Goal: Check status: Check status

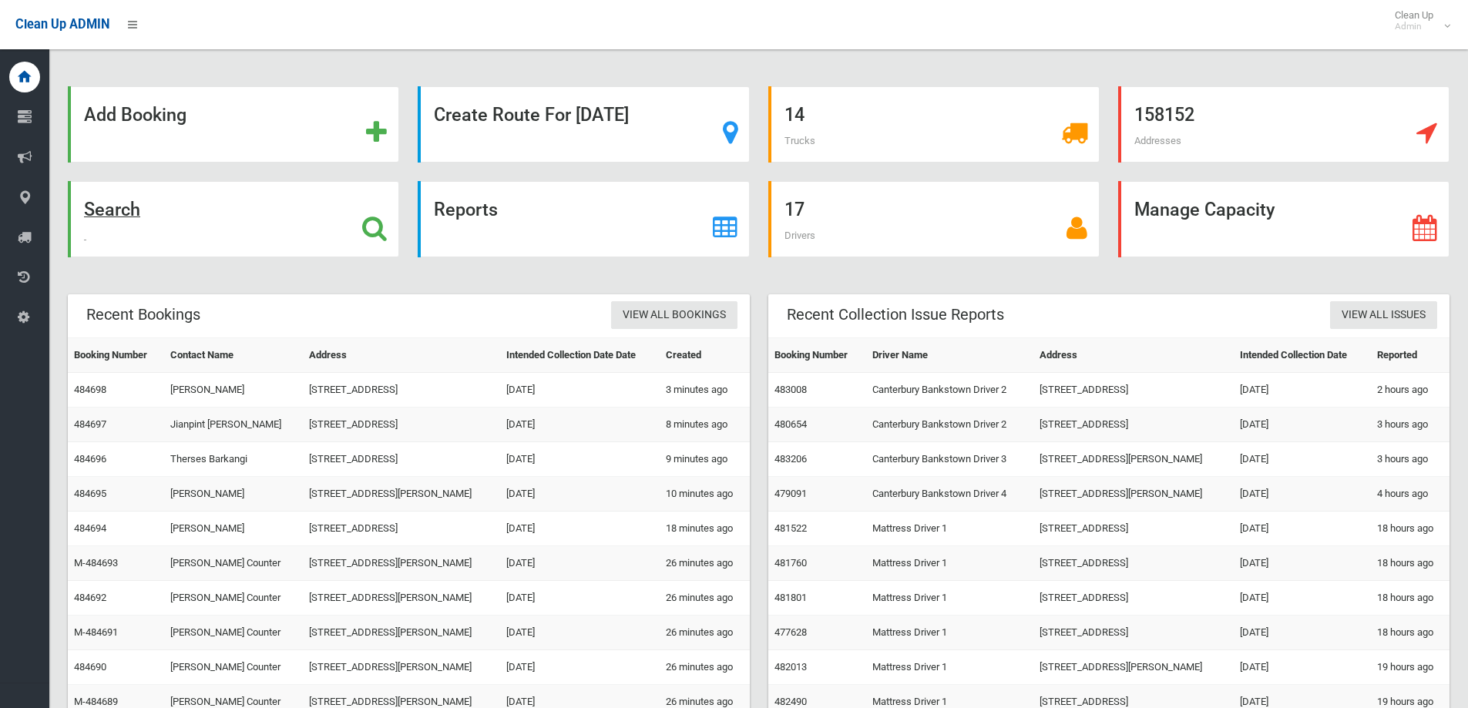
click at [228, 233] on div "Search" at bounding box center [233, 219] width 331 height 76
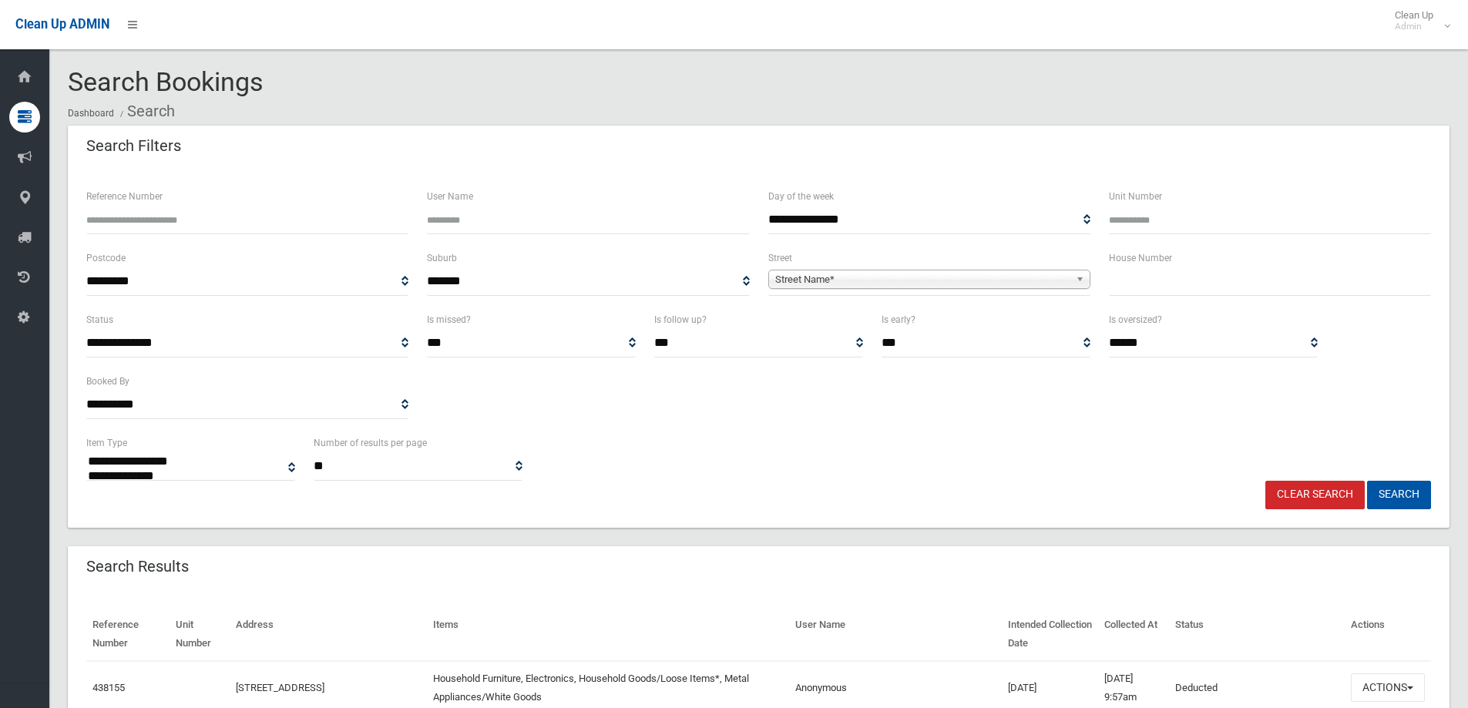
select select
click at [228, 233] on input "Reference Number" at bounding box center [247, 220] width 322 height 29
click at [241, 225] on input "Reference Number" at bounding box center [247, 220] width 322 height 29
click at [1202, 290] on input "text" at bounding box center [1270, 281] width 322 height 29
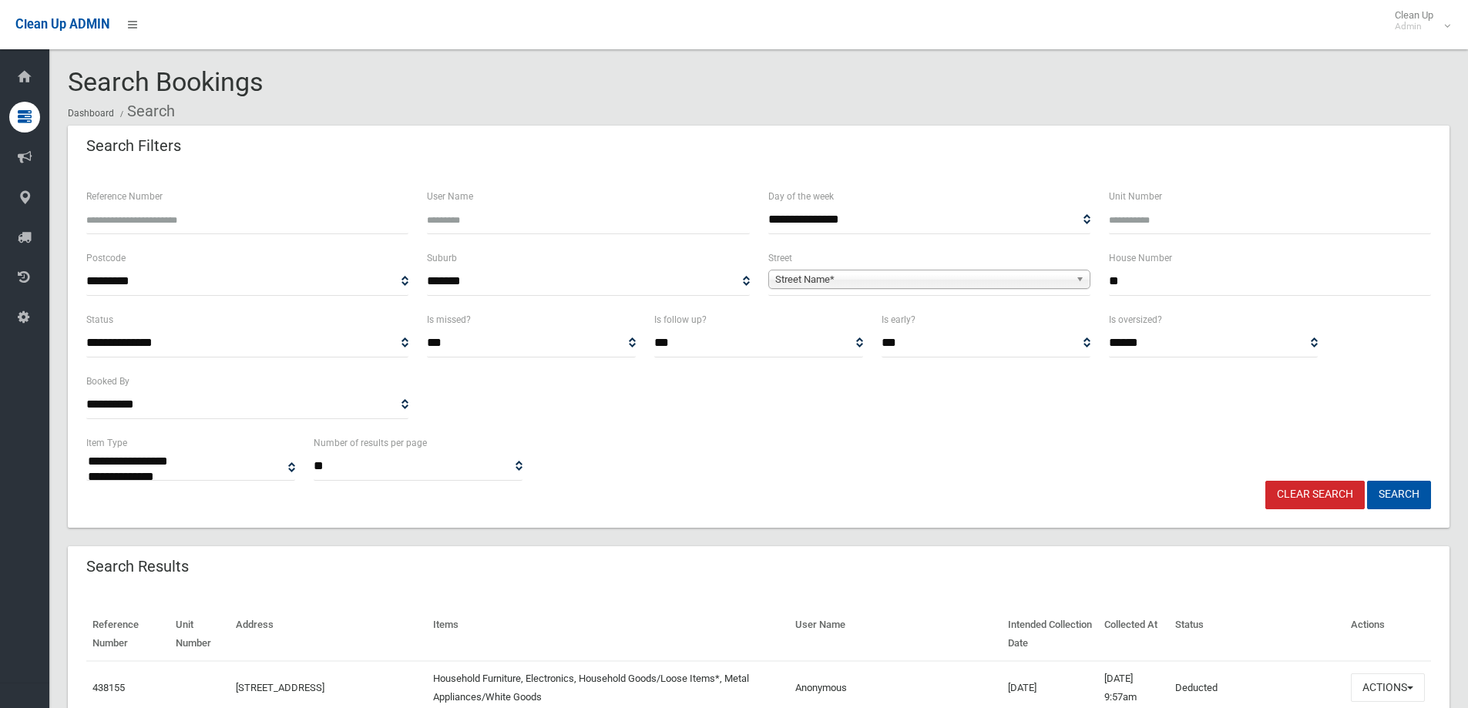
type input "**"
click at [1042, 287] on span "Street Name*" at bounding box center [922, 279] width 294 height 18
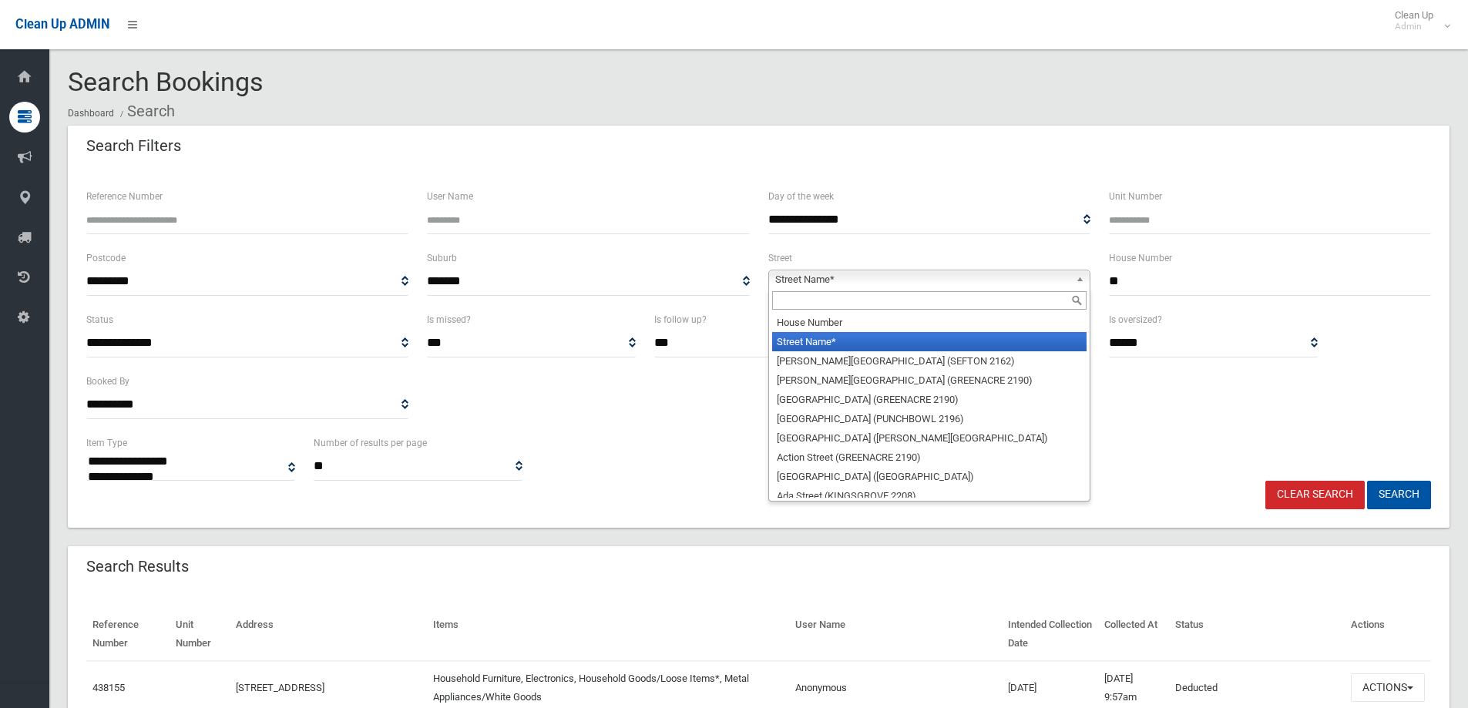
click at [915, 305] on input "text" at bounding box center [929, 300] width 314 height 18
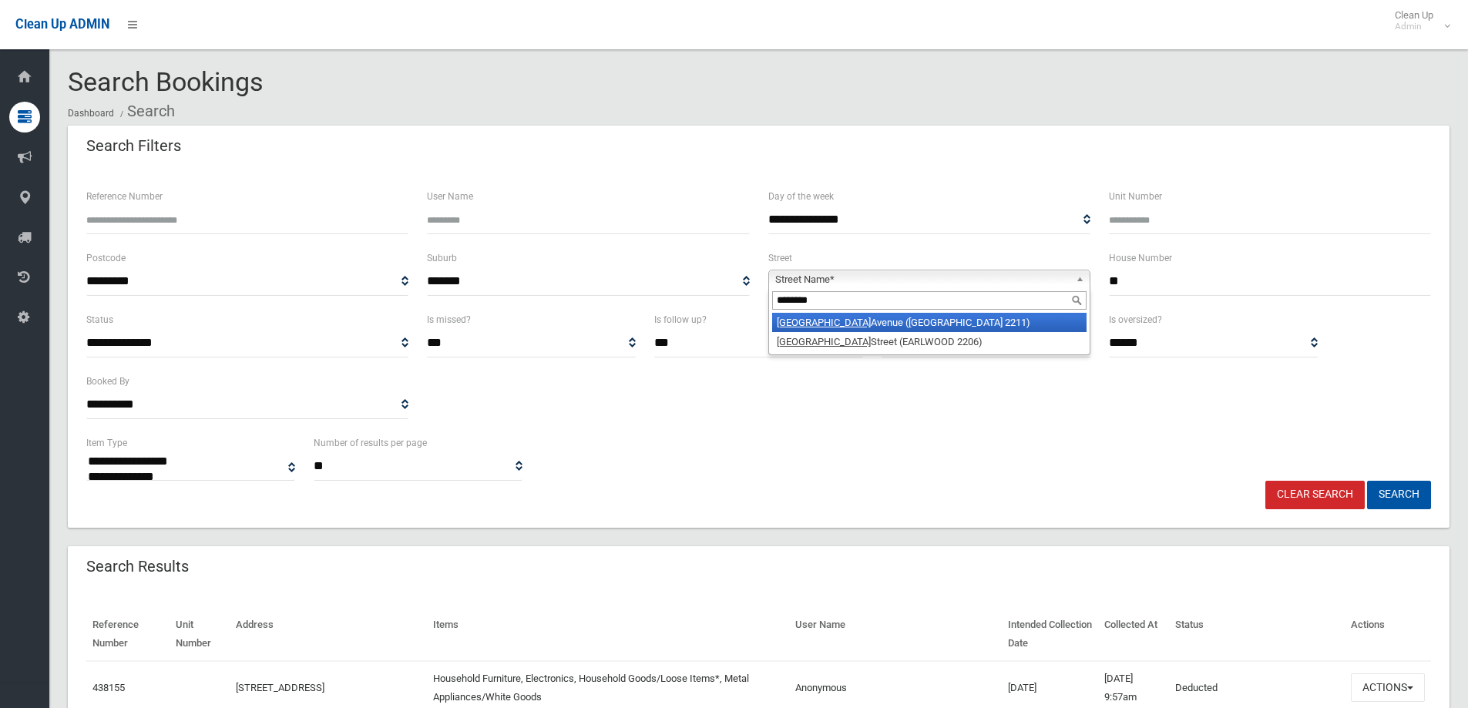
type input "********"
click at [885, 324] on li "Richmond Avenue (PADSTOW HEIGHTS 2211)" at bounding box center [929, 322] width 314 height 19
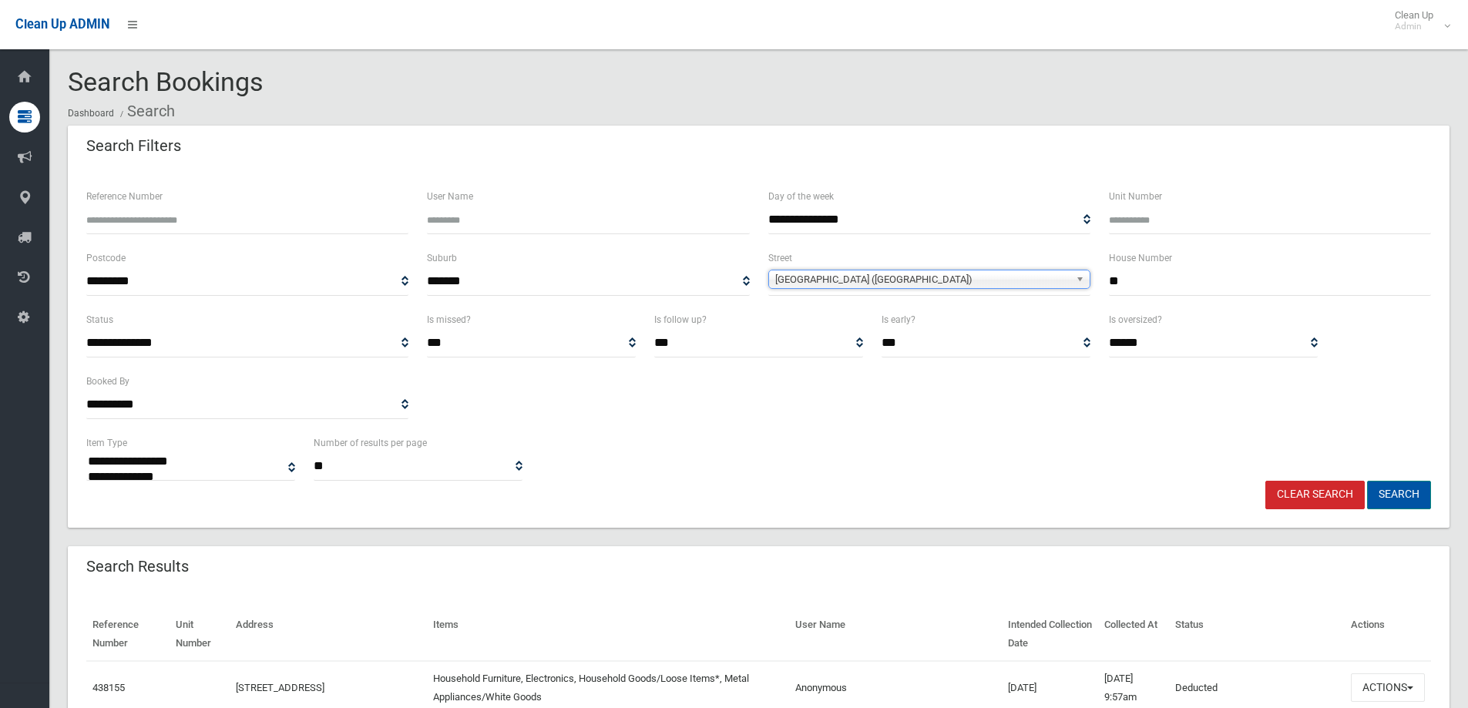
click at [1377, 499] on button "Search" at bounding box center [1399, 495] width 64 height 29
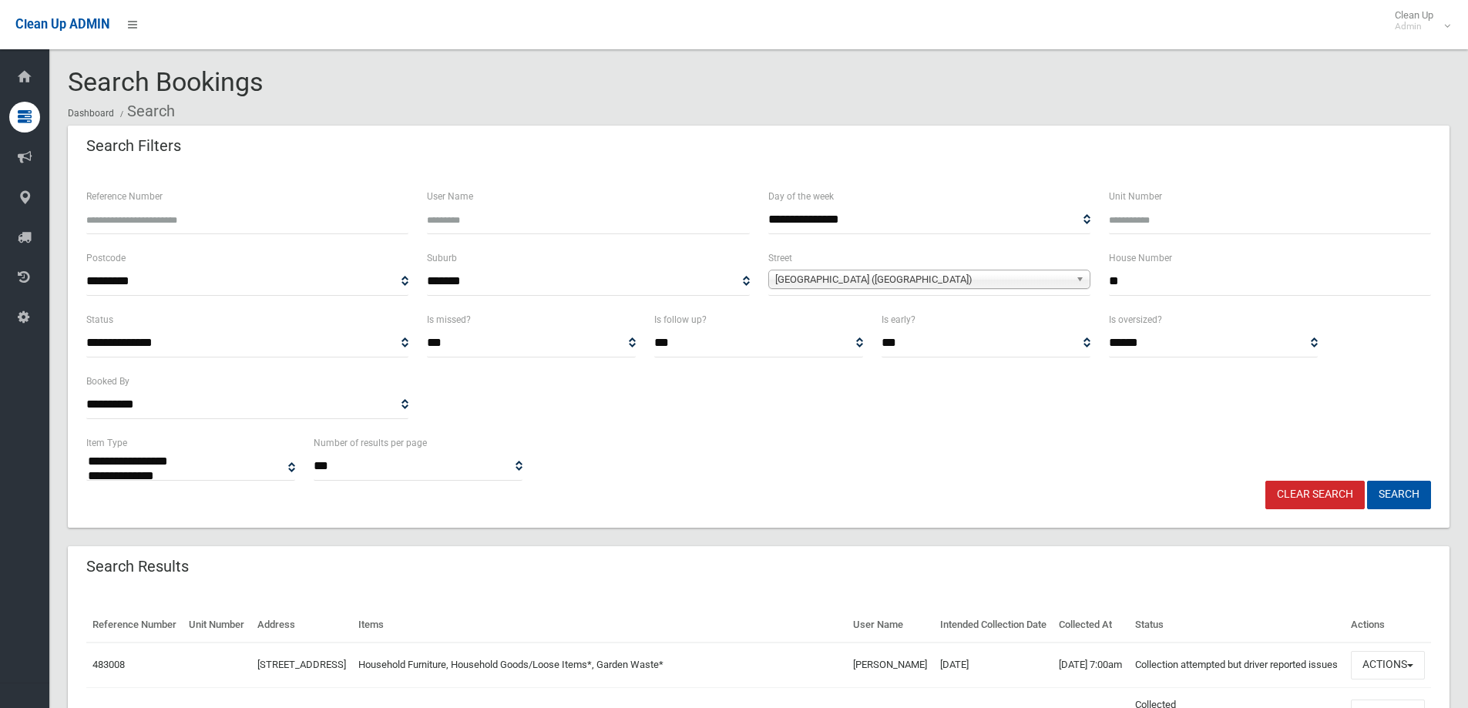
select select
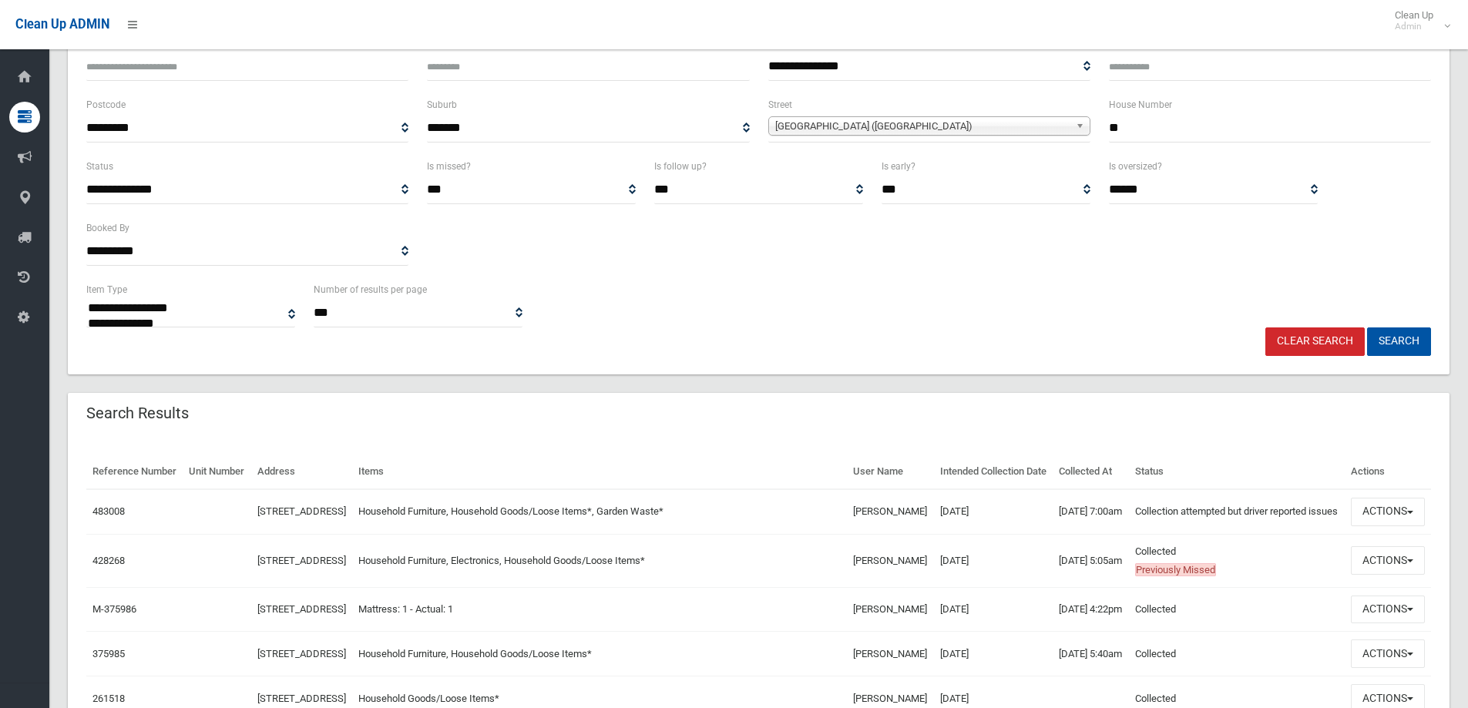
scroll to position [154, 0]
click at [104, 516] on link "483008" at bounding box center [108, 511] width 32 height 12
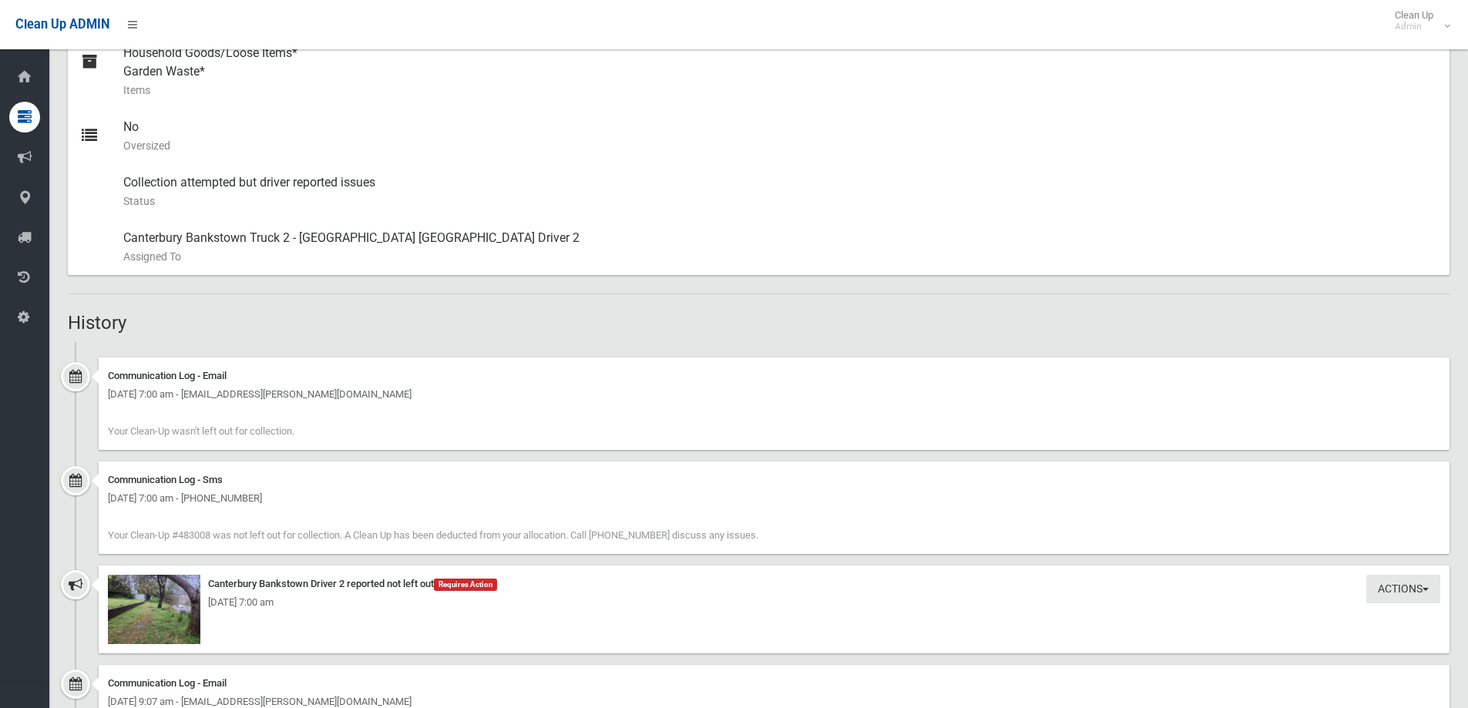
scroll to position [811, 0]
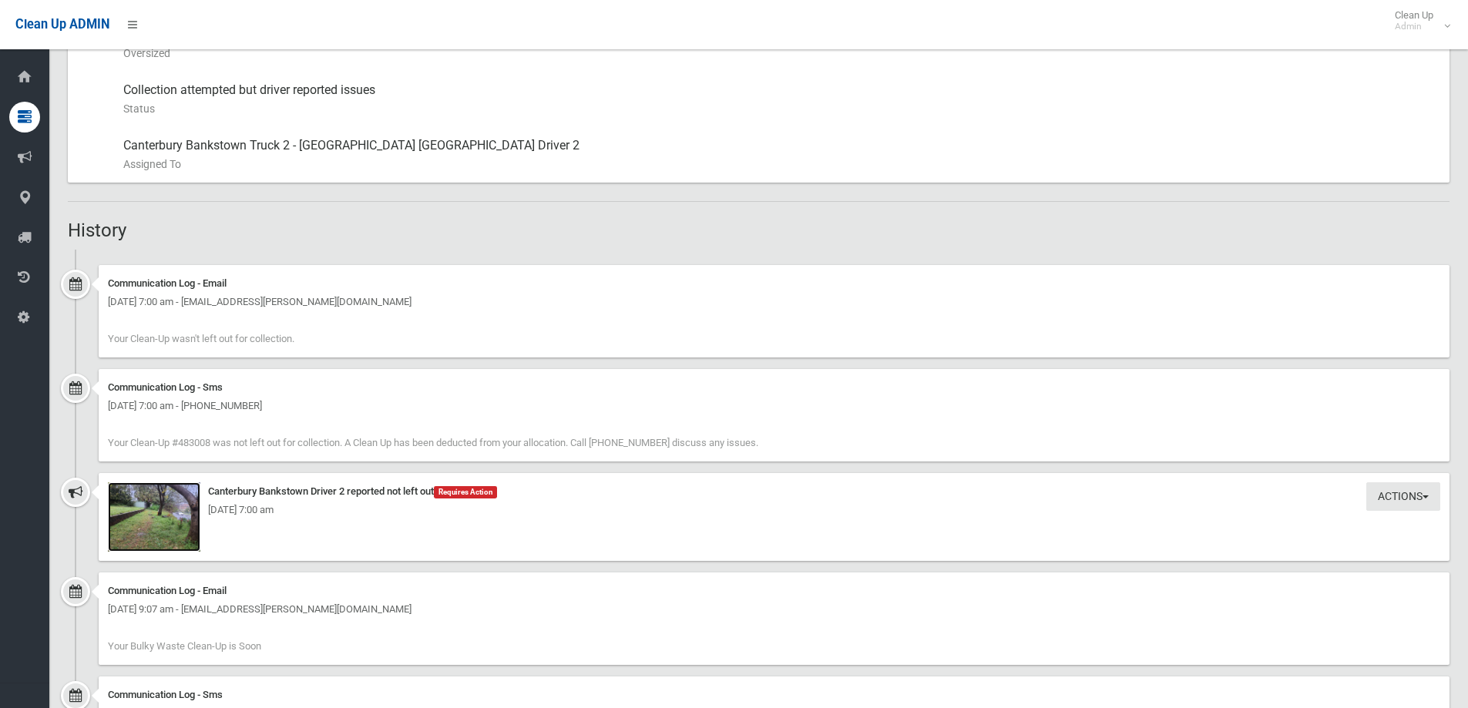
click at [178, 526] on img at bounding box center [154, 516] width 92 height 69
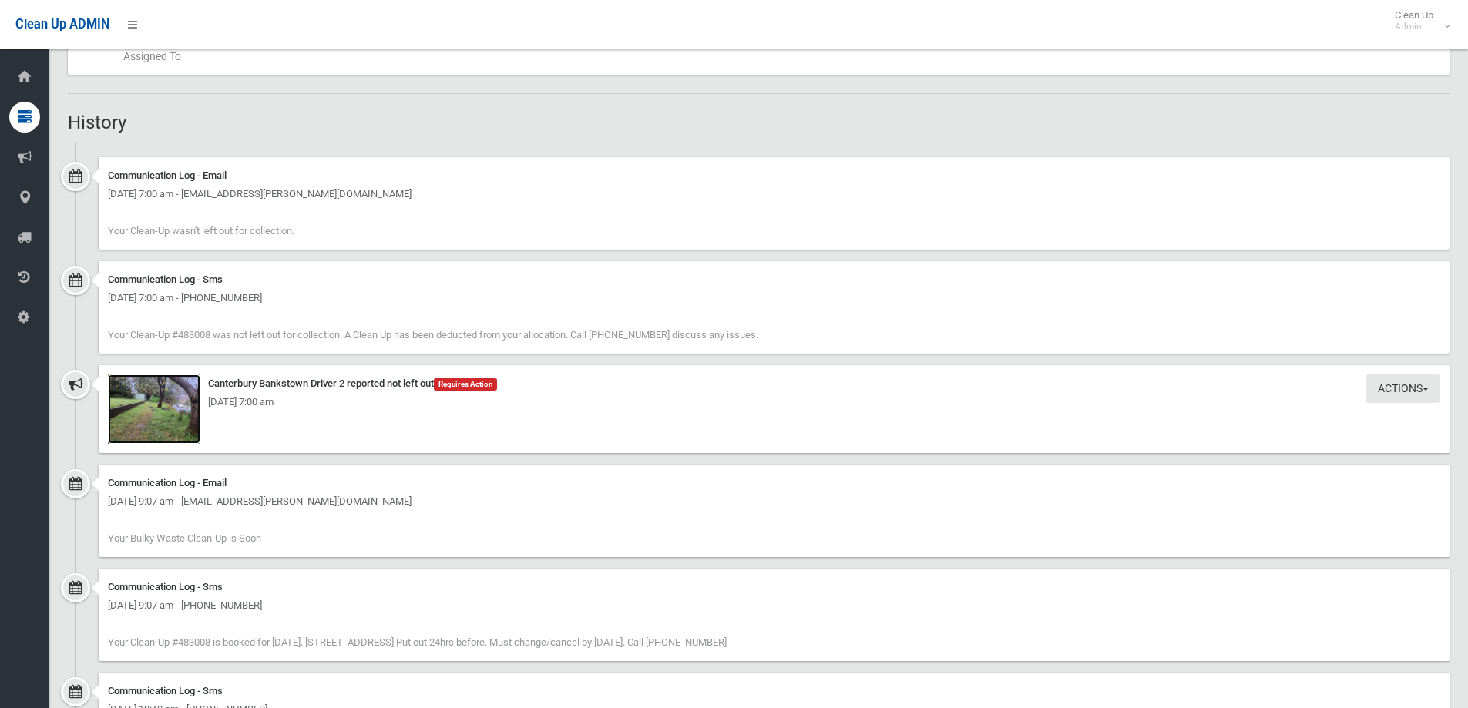
scroll to position [965, 0]
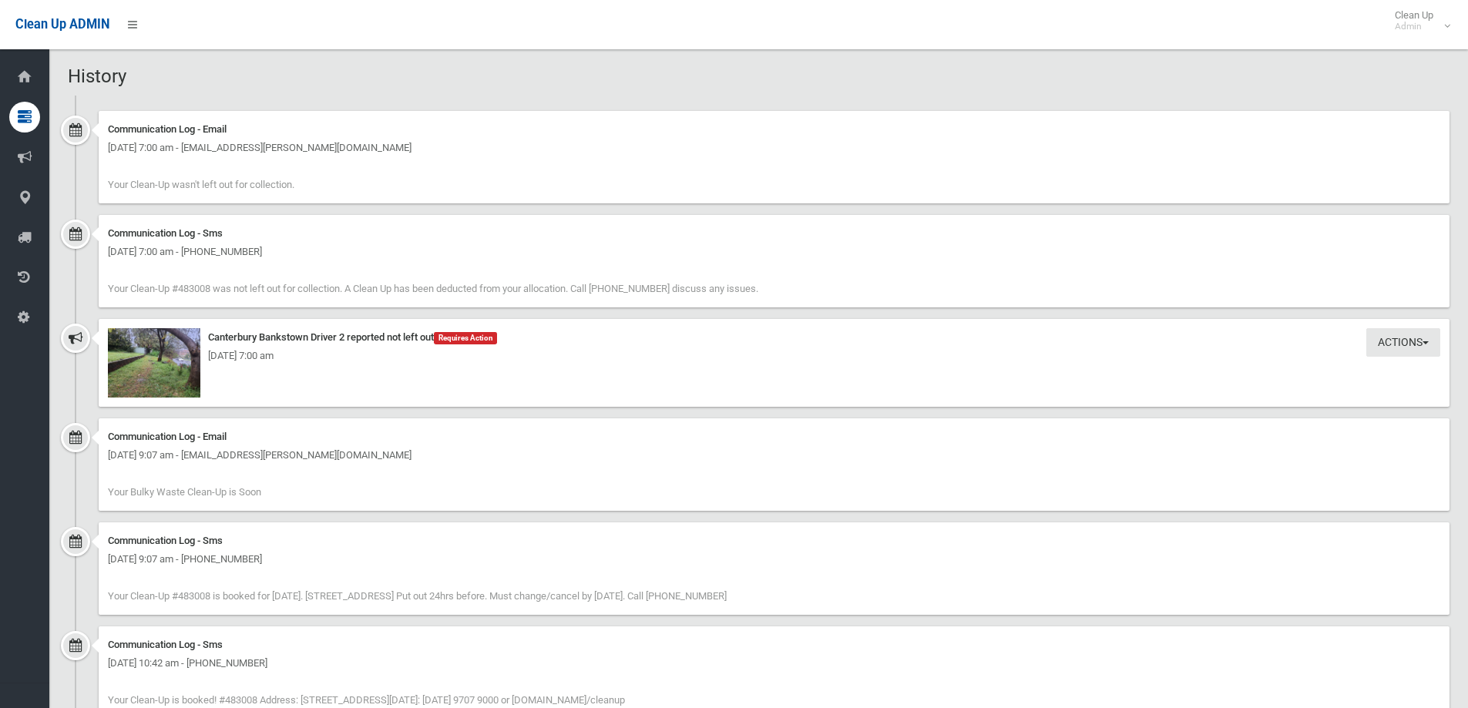
click at [349, 125] on div "Communication Log - Email" at bounding box center [774, 129] width 1332 height 18
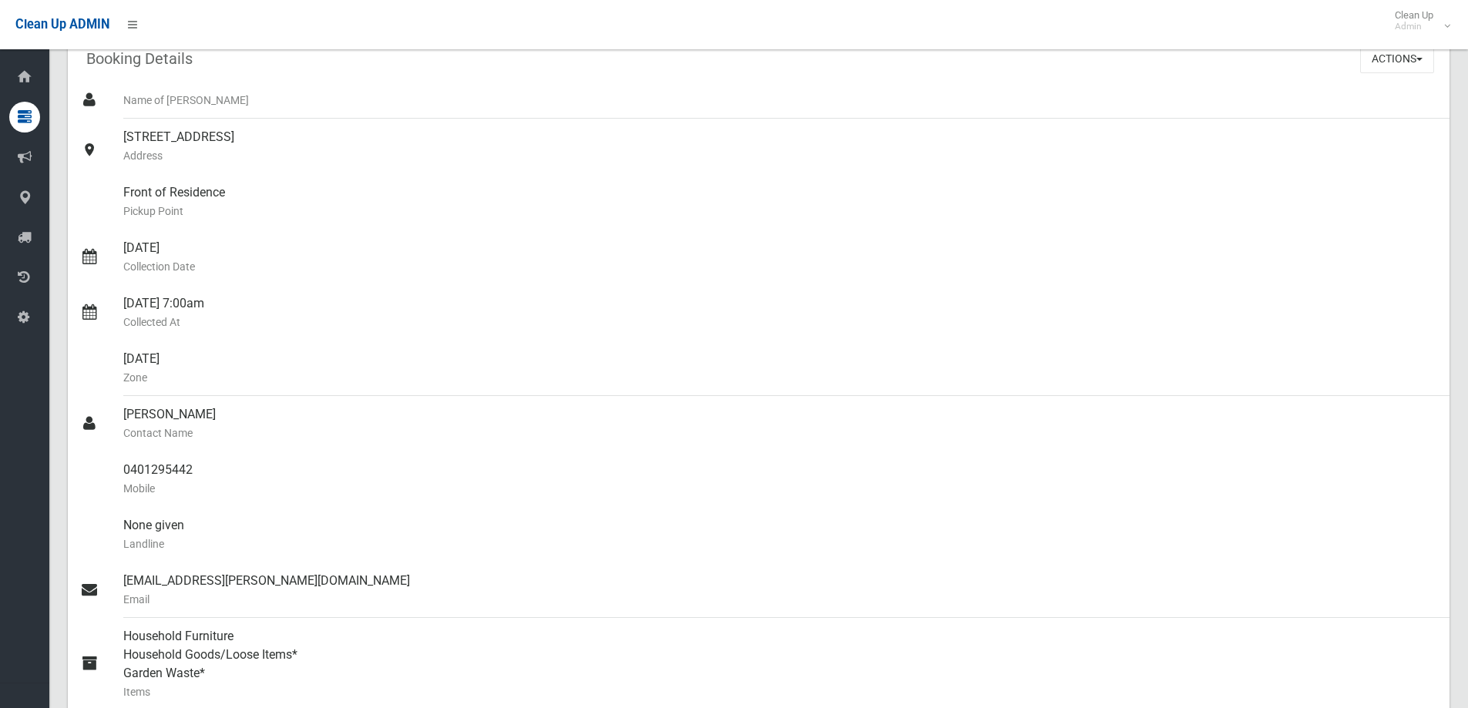
scroll to position [0, 0]
